Goal: Find specific page/section: Find specific page/section

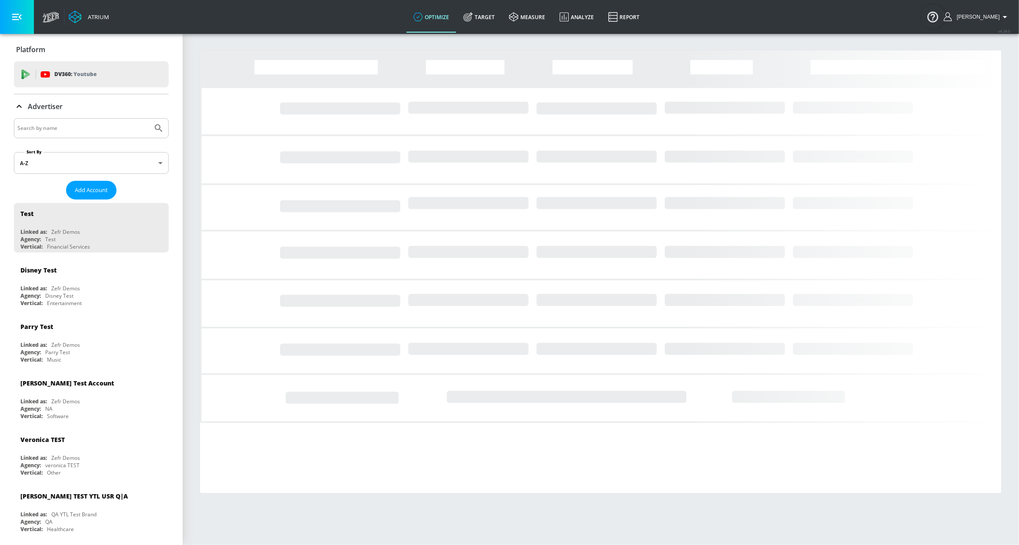
click at [100, 128] on input "Search by name" at bounding box center [83, 128] width 132 height 11
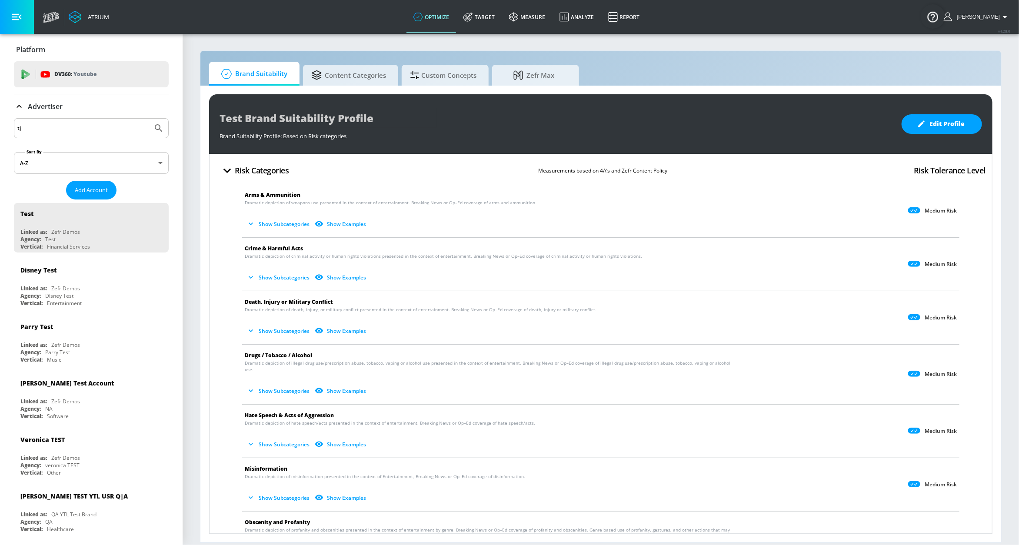
type input "t"
type input "s"
click at [82, 127] on input "lvmh" at bounding box center [83, 128] width 132 height 11
click at [81, 128] on input "lvmh" at bounding box center [83, 128] width 132 height 11
type input "lvmh"
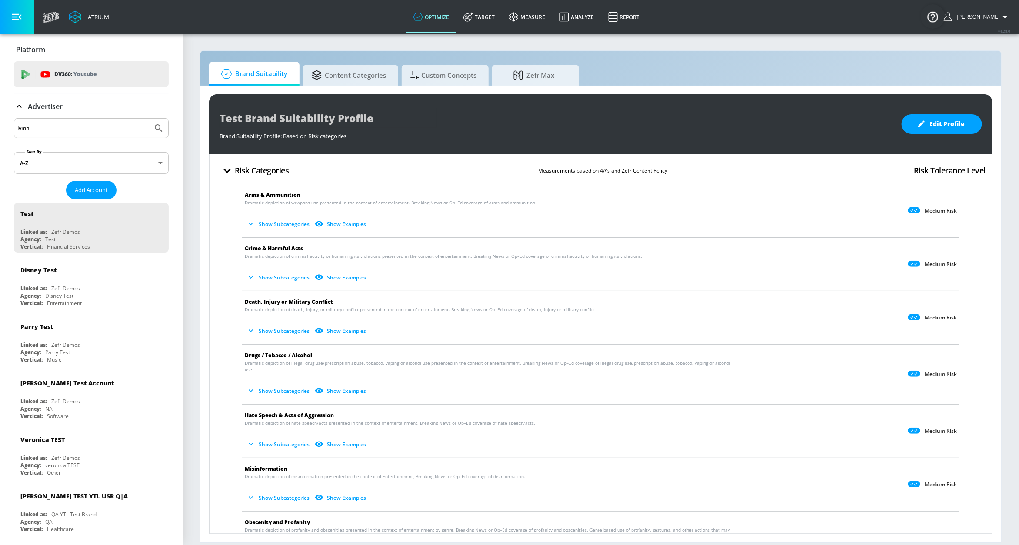
click at [87, 111] on div "Advertiser" at bounding box center [91, 106] width 155 height 10
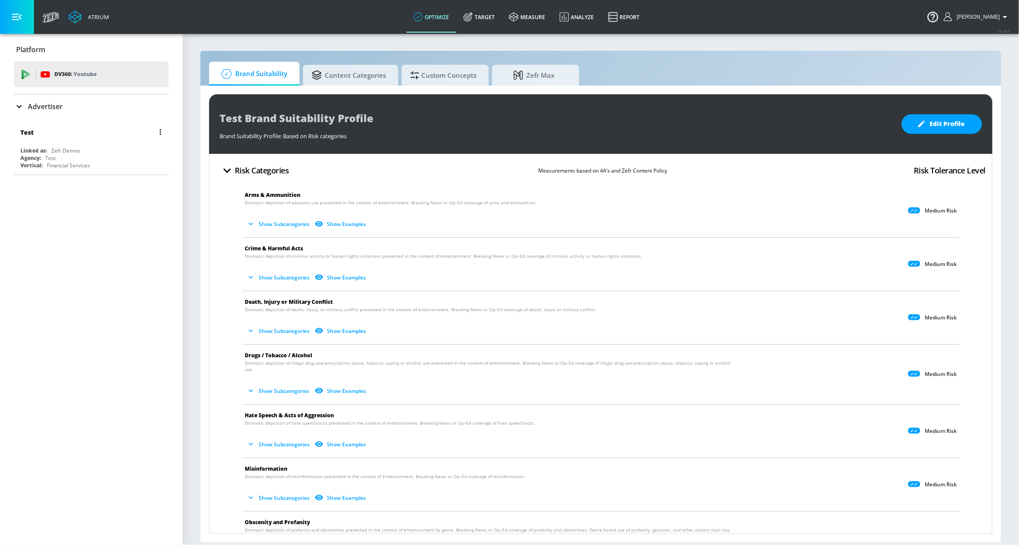
click at [104, 133] on div "Test" at bounding box center [93, 132] width 146 height 21
click at [88, 110] on div "Advertiser" at bounding box center [91, 106] width 155 height 10
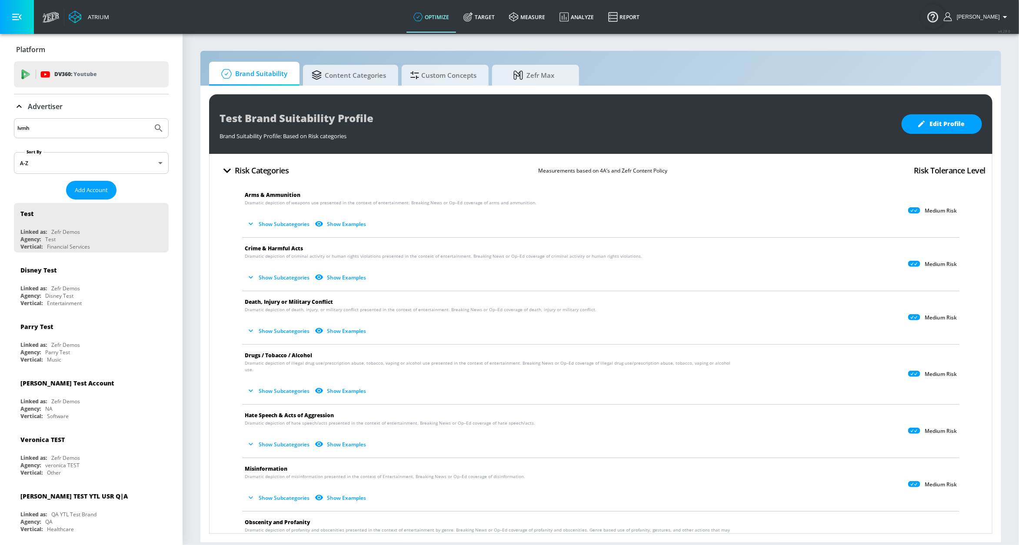
click at [85, 124] on input "lvmh" at bounding box center [83, 128] width 132 height 11
click at [149, 119] on button "Submit Search" at bounding box center [158, 128] width 19 height 19
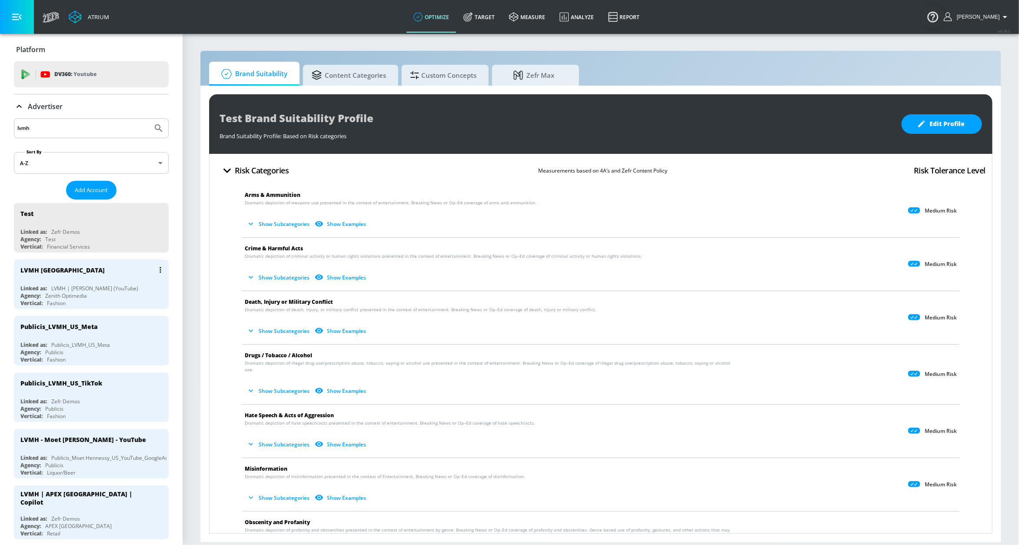
click at [96, 282] on div "LVMH Canada Linked as: LVMH | [PERSON_NAME] (YouTube) Agency: Zenith Optimedia …" at bounding box center [91, 285] width 155 height 50
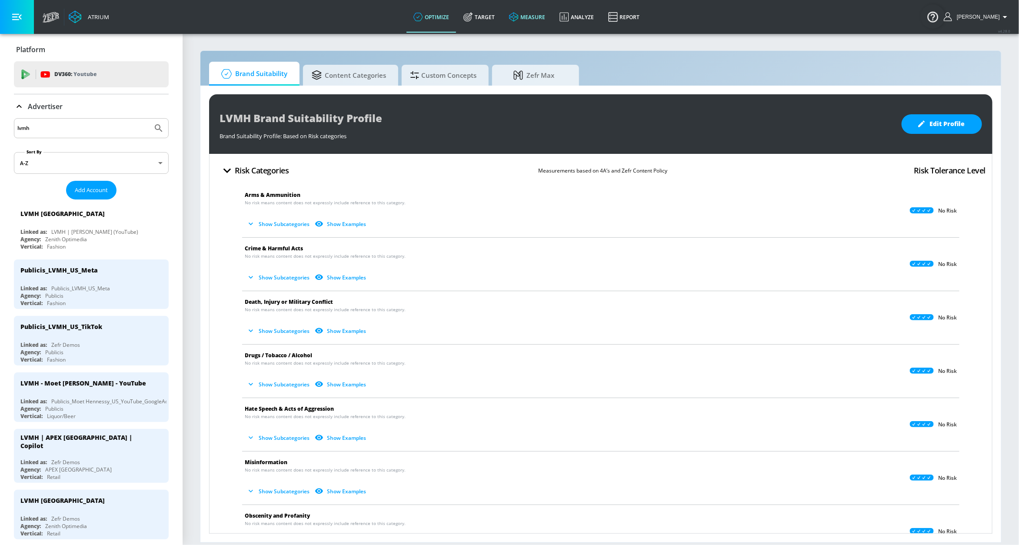
click at [529, 22] on link "measure" at bounding box center [527, 16] width 50 height 31
